Goal: Task Accomplishment & Management: Complete application form

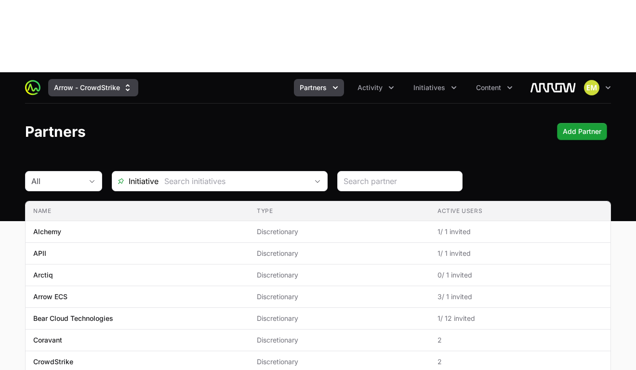
click at [82, 79] on button "Arrow - CrowdStrike" at bounding box center [93, 87] width 90 height 17
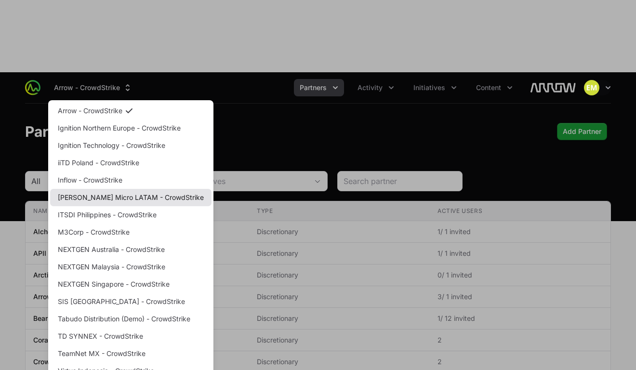
click at [99, 189] on link "Ingram Micro LATAM - CrowdStrike" at bounding box center [130, 197] width 161 height 17
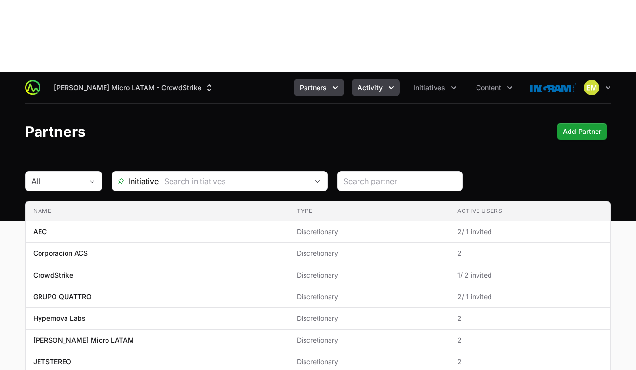
click at [376, 83] on span "Activity" at bounding box center [369, 88] width 25 height 10
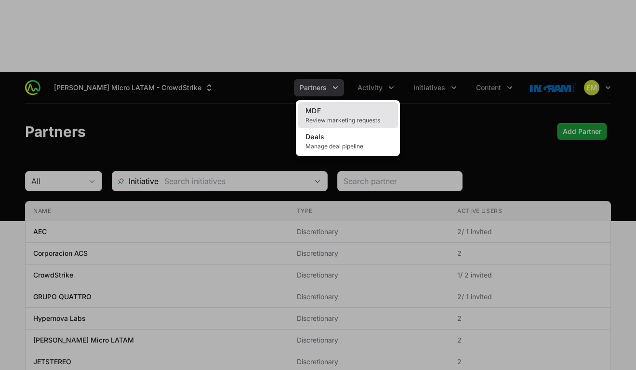
click at [352, 102] on link "MDF Review marketing requests" at bounding box center [348, 115] width 100 height 26
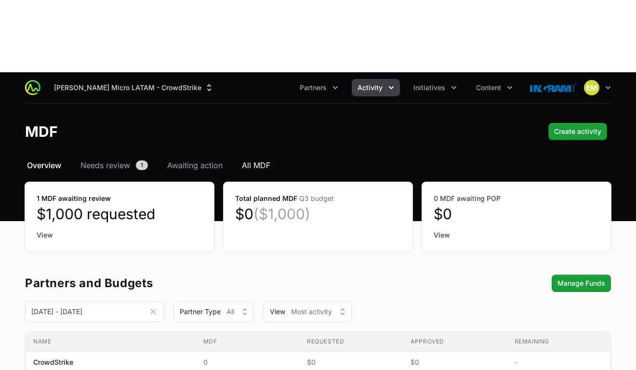
click at [259, 159] on span "All MDF" at bounding box center [256, 165] width 28 height 12
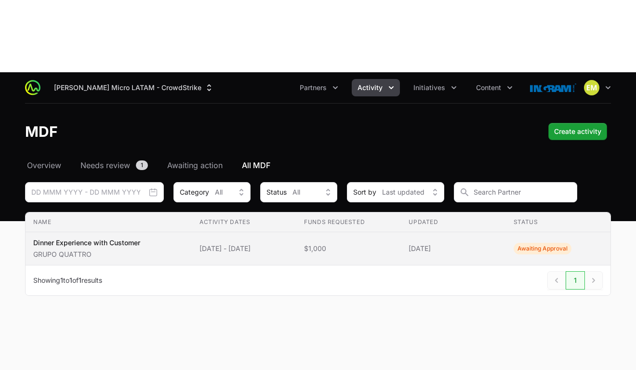
click at [223, 244] on span "16 Sep 2025 - 16 Sep 2025" at bounding box center [243, 249] width 89 height 10
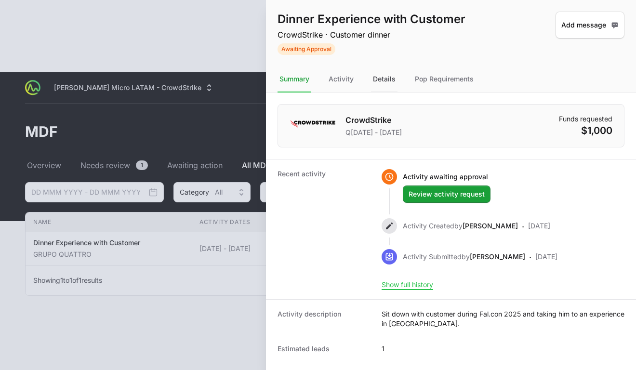
click at [375, 83] on div "Details" at bounding box center [384, 79] width 26 height 26
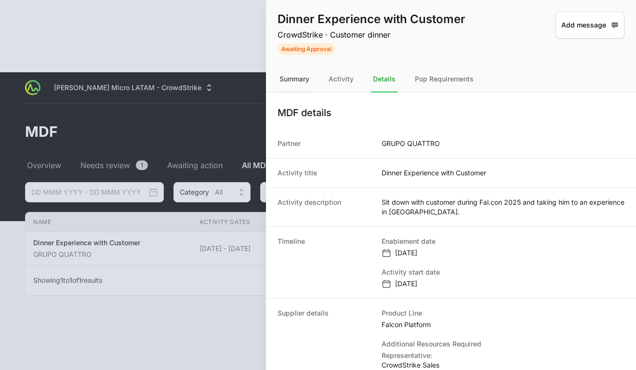
click at [293, 80] on div "Summary" at bounding box center [294, 79] width 34 height 26
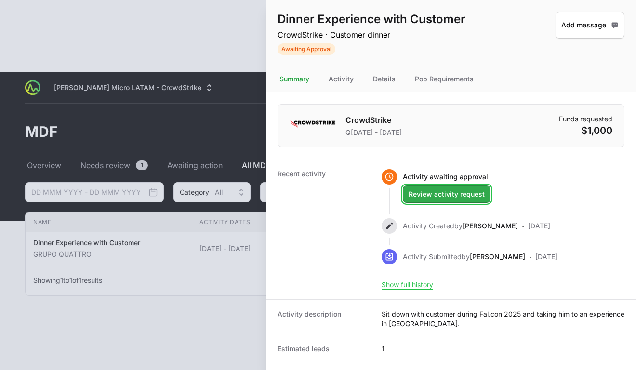
click at [432, 194] on span "Review activity request" at bounding box center [446, 194] width 76 height 12
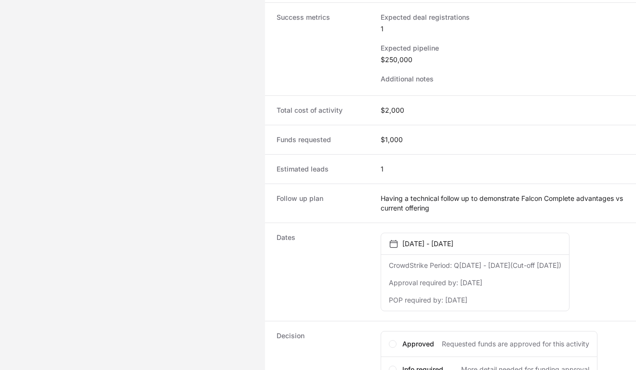
scroll to position [502, 0]
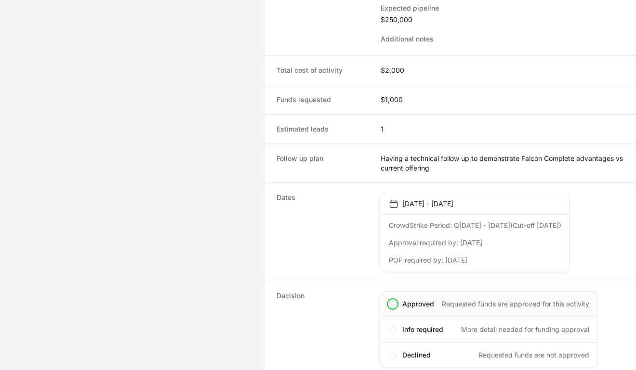
click at [392, 300] on span "Activity details" at bounding box center [393, 304] width 8 height 8
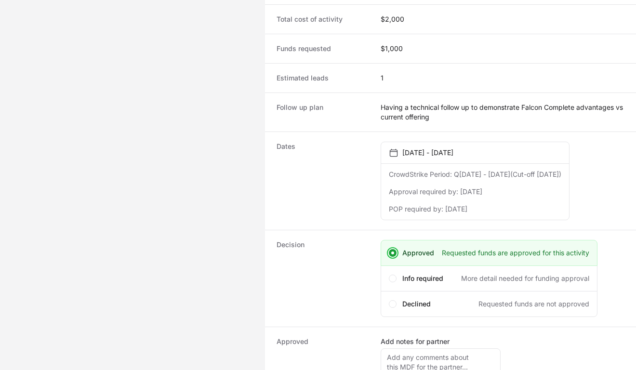
scroll to position [571, 0]
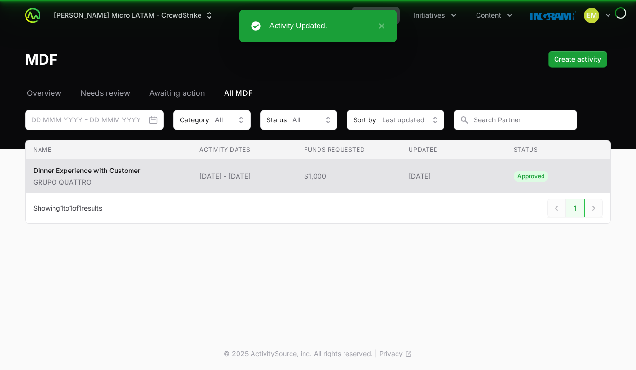
scroll to position [12, 0]
